Goal: Book appointment/travel/reservation

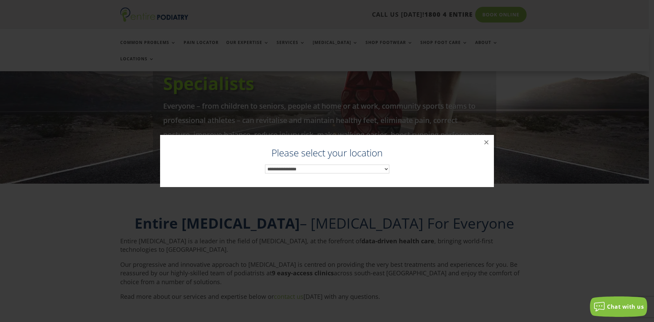
click at [282, 163] on div "**********" at bounding box center [327, 164] width 320 height 32
click at [281, 170] on select "**********" at bounding box center [327, 168] width 124 height 9
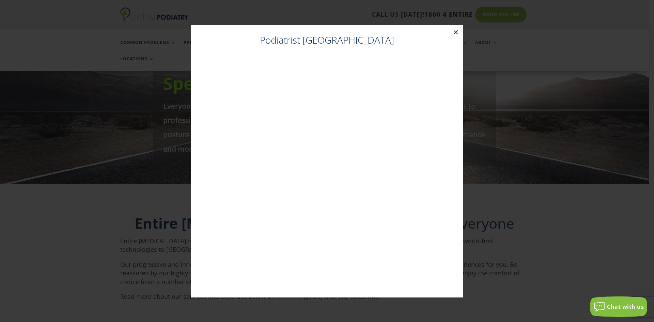
click at [454, 34] on button "×" at bounding box center [455, 32] width 15 height 15
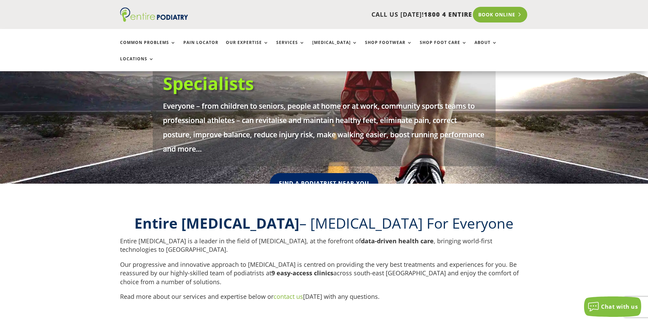
click at [478, 17] on link "Book Online" at bounding box center [500, 15] width 55 height 16
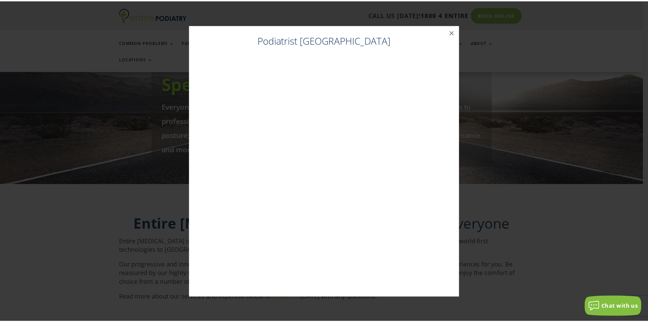
scroll to position [108, 0]
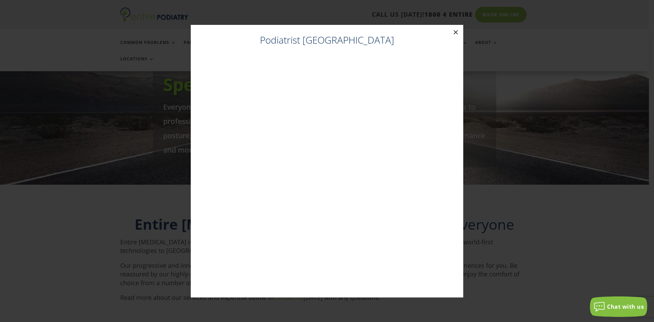
click at [458, 35] on button "×" at bounding box center [455, 32] width 15 height 15
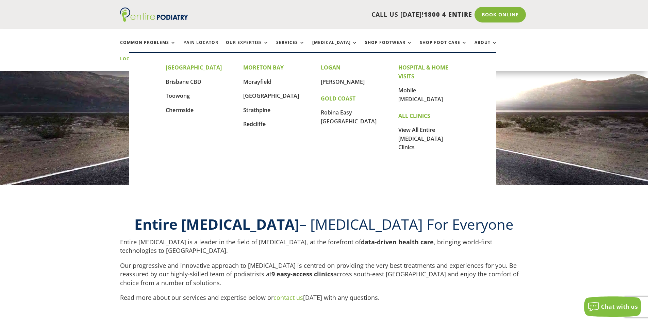
click at [154, 57] on link "Locations" at bounding box center [137, 64] width 34 height 15
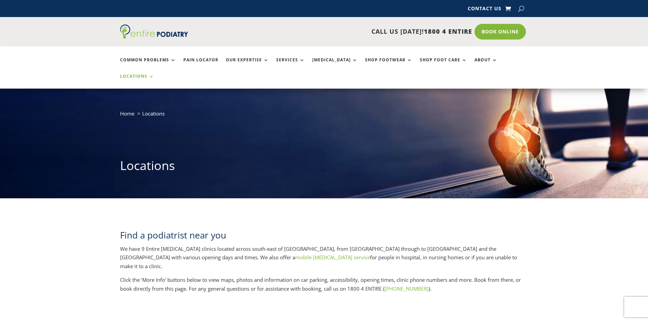
click at [158, 74] on li "Locations" at bounding box center [137, 81] width 42 height 15
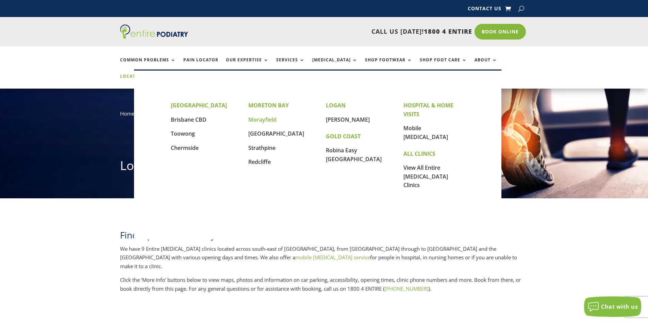
click at [272, 120] on link "Morayfield" at bounding box center [263, 119] width 28 height 7
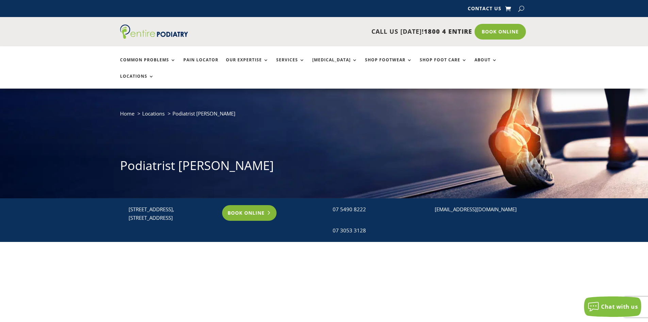
click at [258, 205] on link "Book Online" at bounding box center [249, 213] width 55 height 16
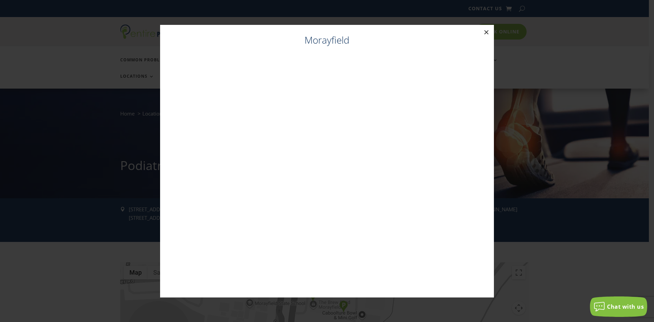
click at [486, 35] on button "×" at bounding box center [486, 32] width 15 height 15
